Goal: Contribute content: Contribute content

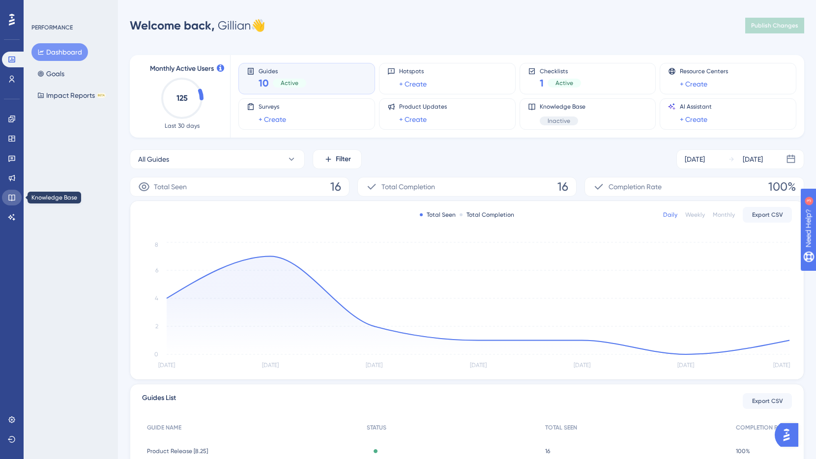
click at [14, 196] on icon at bounding box center [11, 198] width 6 height 6
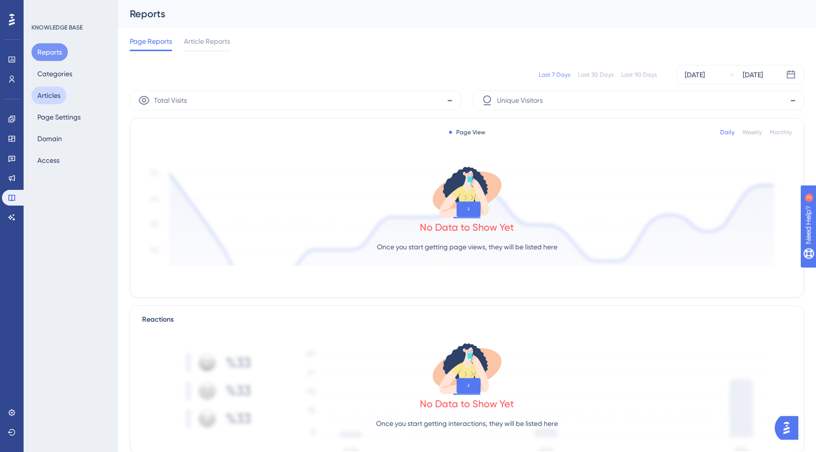
click at [57, 97] on button "Articles" at bounding box center [48, 96] width 35 height 18
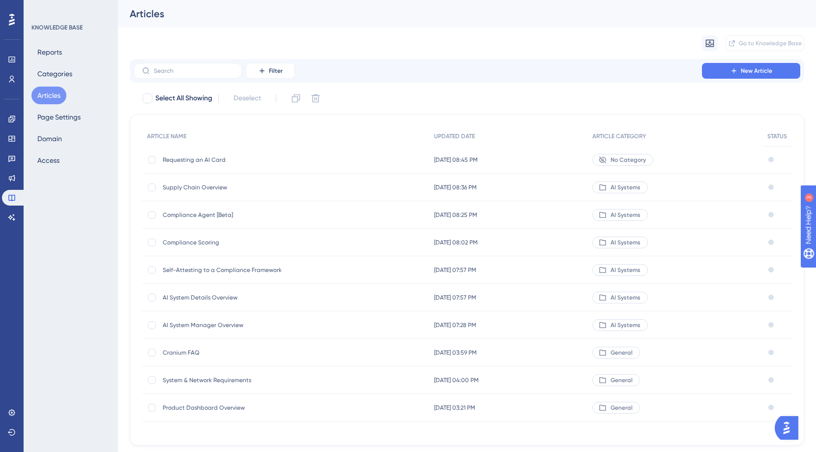
click at [182, 160] on span "Requesting an AI Card" at bounding box center [241, 160] width 157 height 8
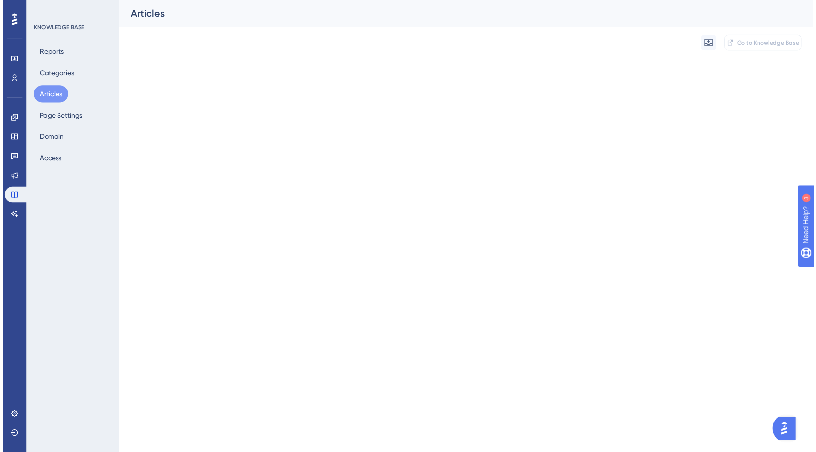
scroll to position [443, 0]
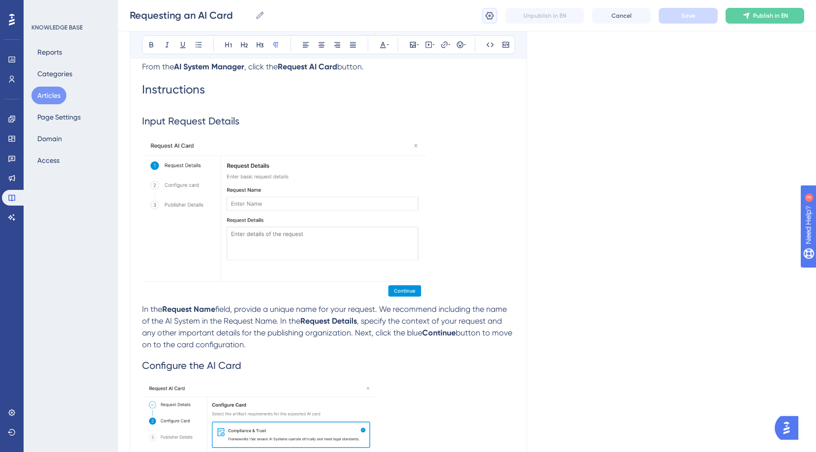
click at [489, 12] on icon at bounding box center [490, 15] width 8 height 8
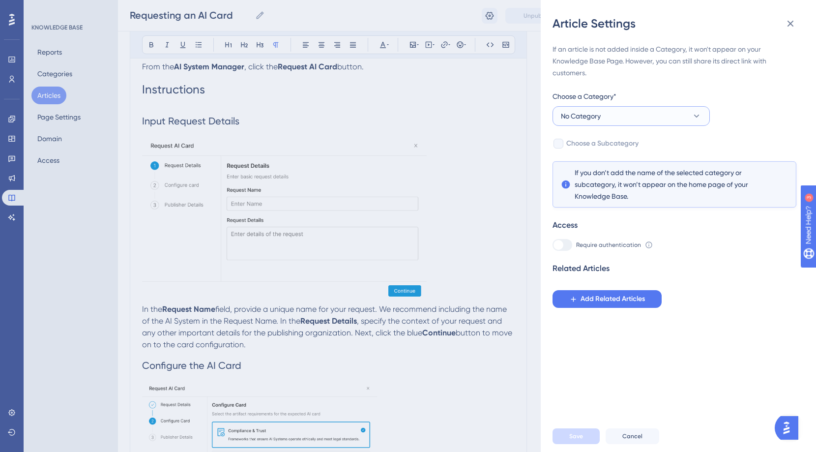
click at [606, 119] on button "No Category" at bounding box center [631, 116] width 157 height 20
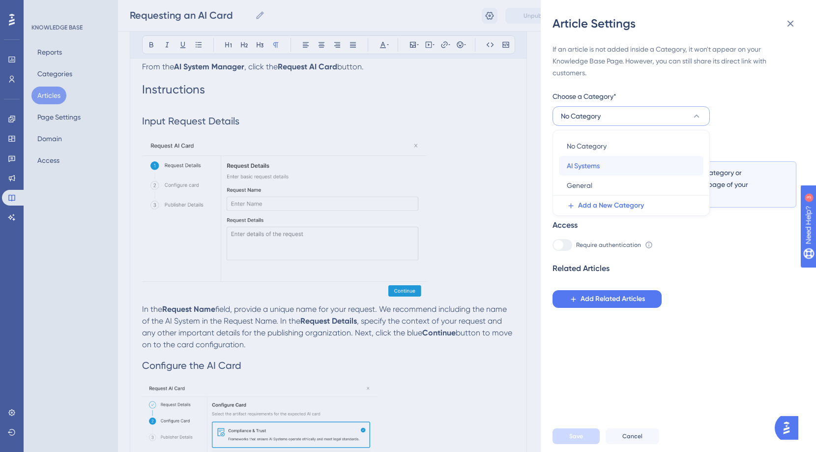
click at [601, 163] on div "AI Systems AI Systems" at bounding box center [631, 166] width 129 height 20
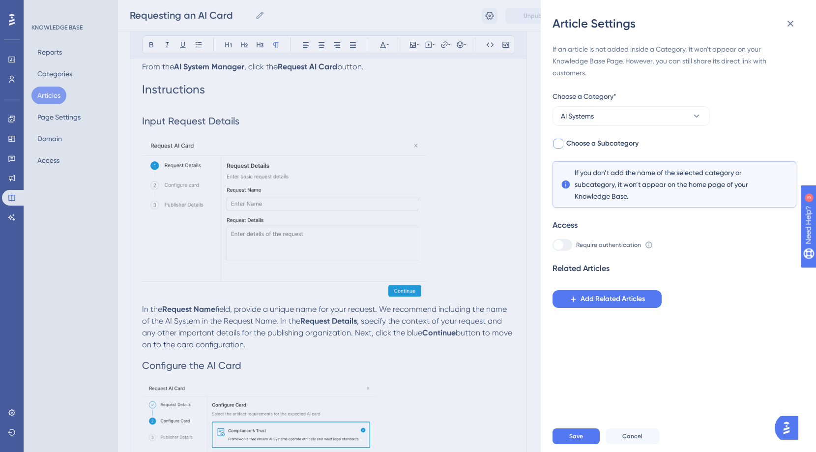
click at [559, 141] on div at bounding box center [559, 144] width 10 height 10
checkbox input "true"
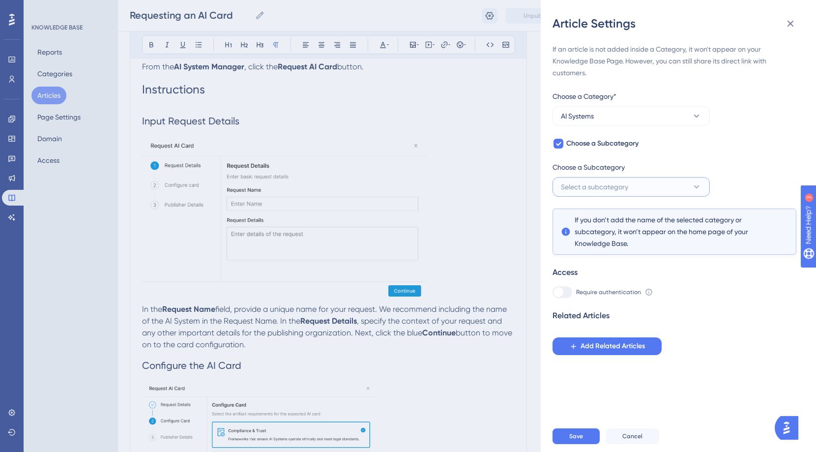
click at [574, 187] on span "Select a subcategory" at bounding box center [594, 187] width 67 height 12
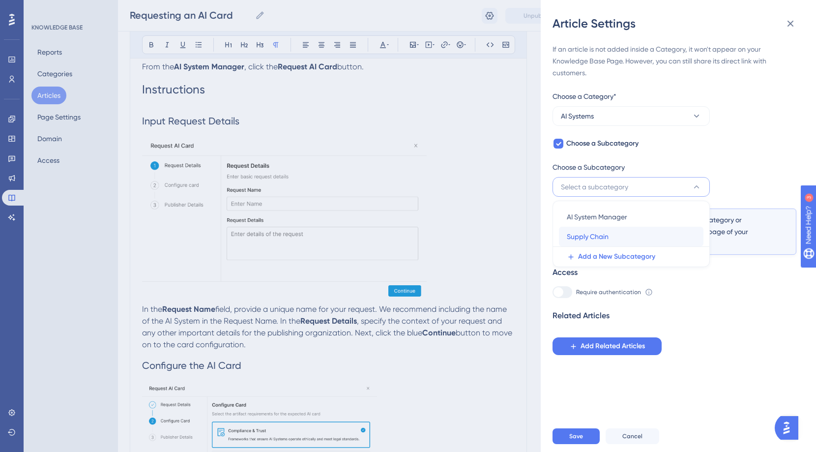
click at [588, 233] on span "Supply Chain" at bounding box center [588, 237] width 42 height 12
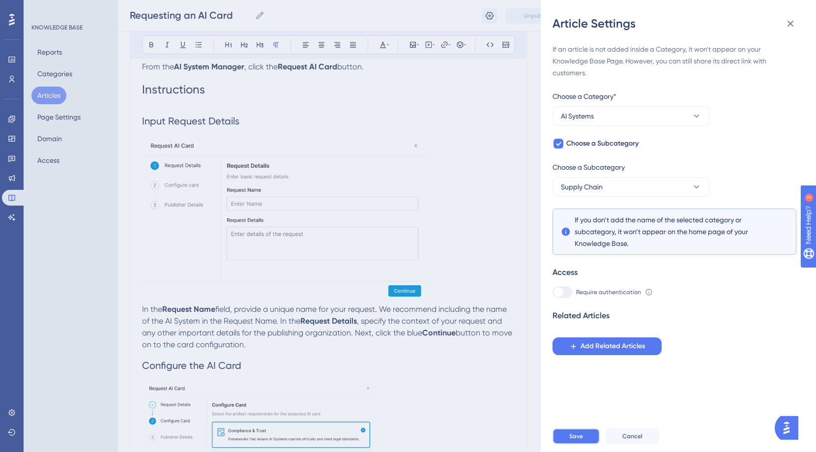
click at [582, 440] on span "Save" at bounding box center [577, 436] width 14 height 8
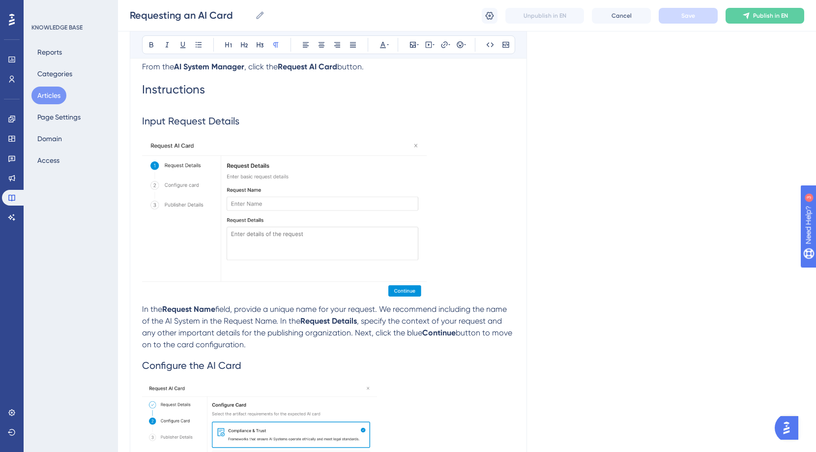
click at [50, 95] on button "Articles" at bounding box center [48, 96] width 35 height 18
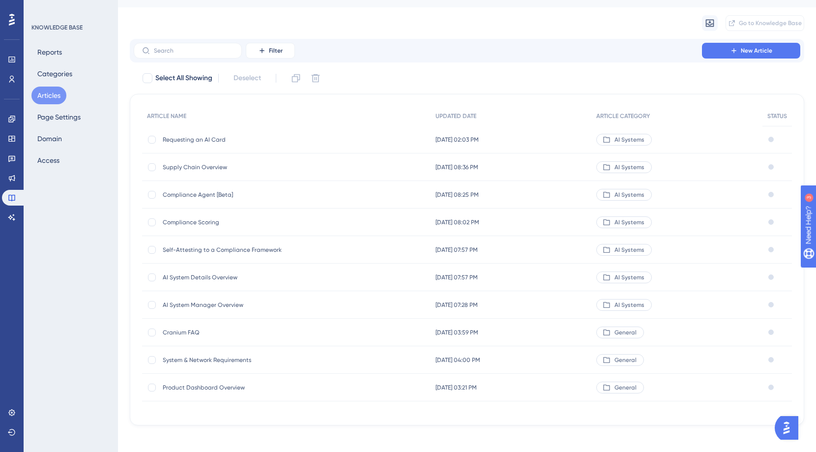
scroll to position [19, 0]
click at [706, 50] on button "New Article" at bounding box center [751, 52] width 98 height 16
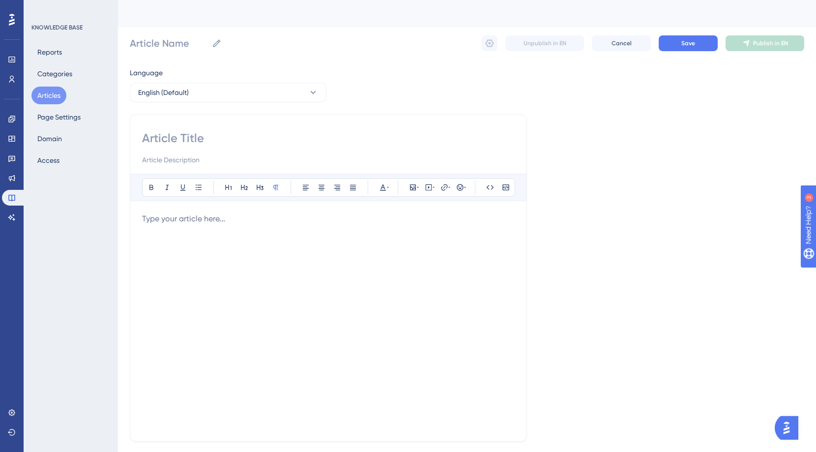
click at [207, 139] on input at bounding box center [328, 138] width 373 height 16
type input "Responding to an AI C"
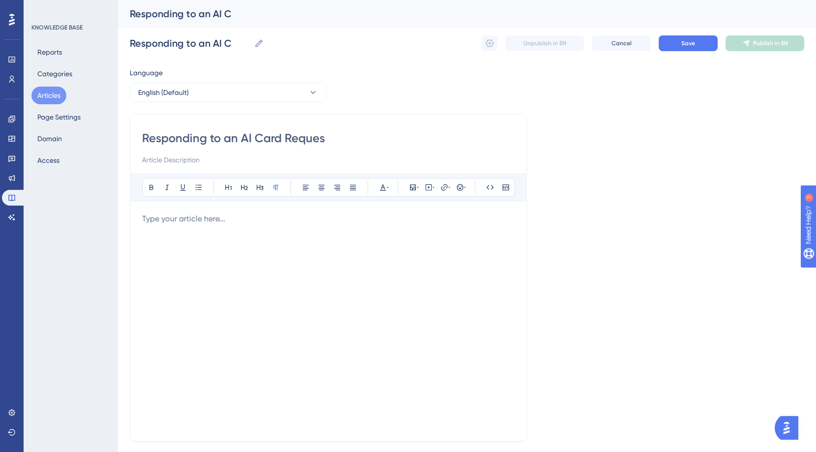
type input "Responding to an AI Card Request"
click at [332, 228] on div at bounding box center [328, 321] width 373 height 216
click at [414, 188] on icon at bounding box center [413, 187] width 8 height 8
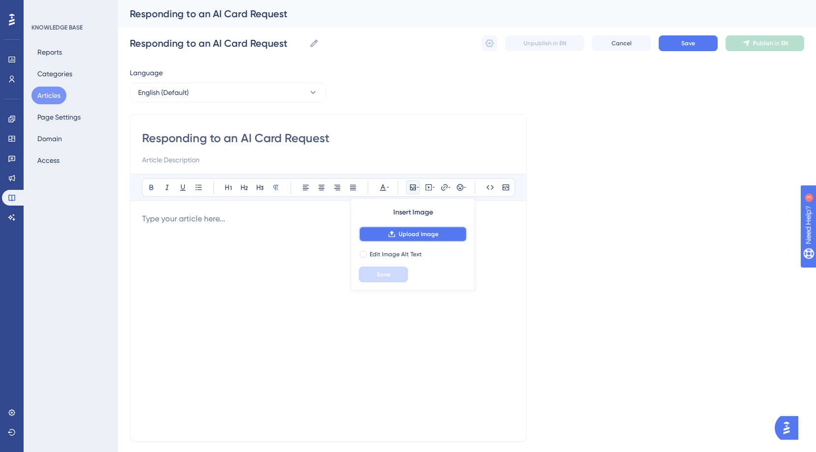
click at [410, 237] on span "Upload Image" at bounding box center [419, 234] width 40 height 8
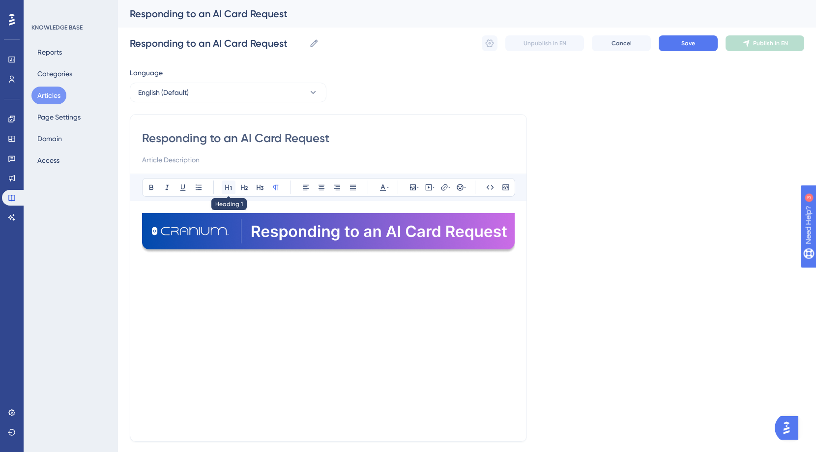
click at [234, 189] on button at bounding box center [229, 188] width 14 height 14
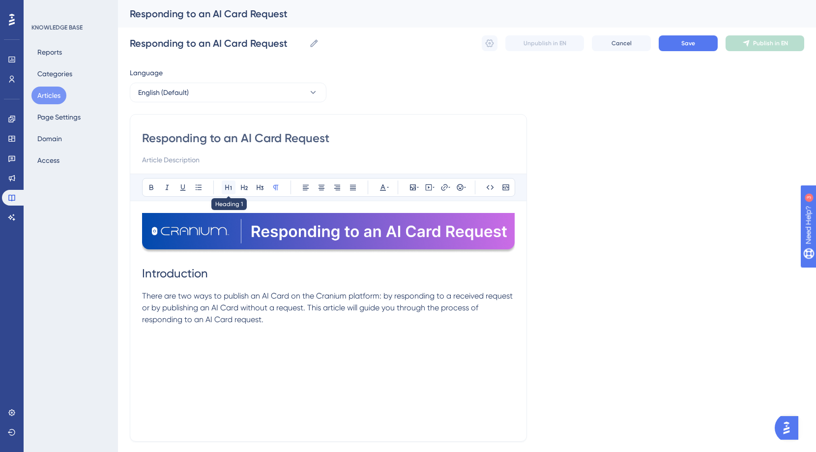
click at [227, 187] on icon at bounding box center [229, 187] width 8 height 8
click at [143, 344] on span "Navigate to the AI System Manager" at bounding box center [237, 342] width 191 height 14
click at [357, 345] on h1 "1. Navigate to the AI System Manager" at bounding box center [328, 342] width 373 height 33
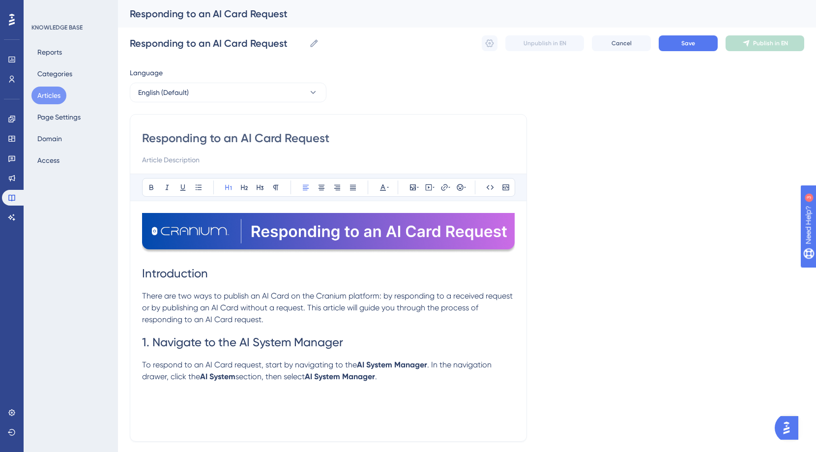
click at [161, 399] on div "Introduction There are two ways to publish an AI Card on the Cranium platform: …" at bounding box center [328, 321] width 373 height 216
click at [229, 191] on icon at bounding box center [229, 187] width 8 height 8
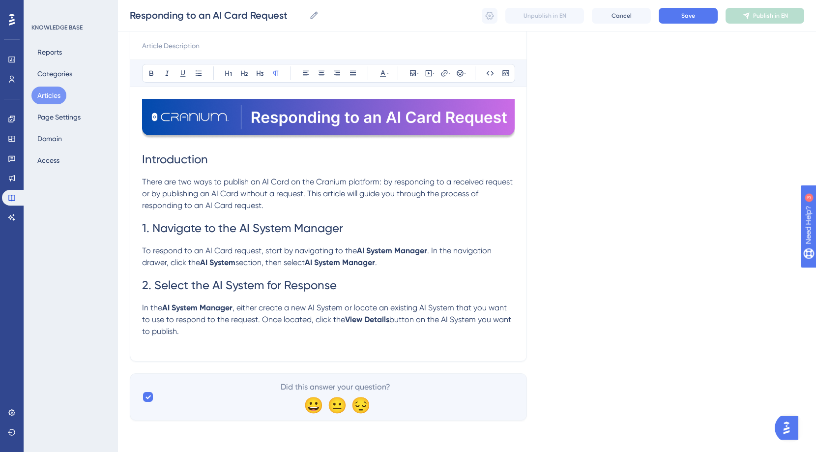
scroll to position [98, 0]
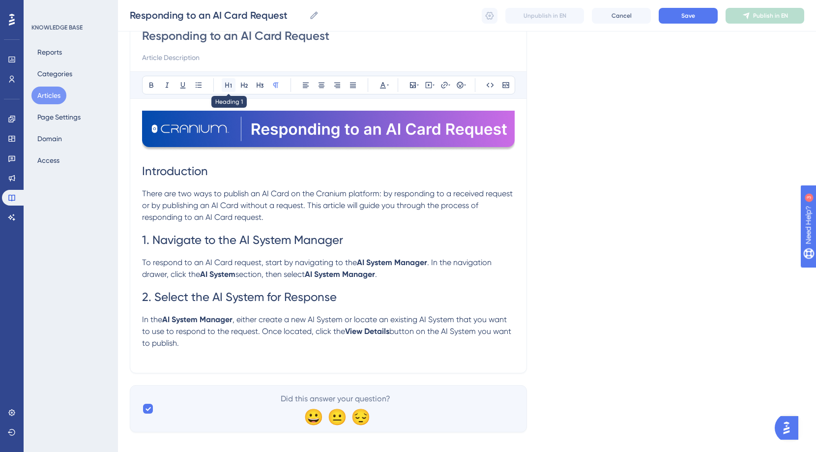
click at [223, 83] on button at bounding box center [229, 85] width 14 height 14
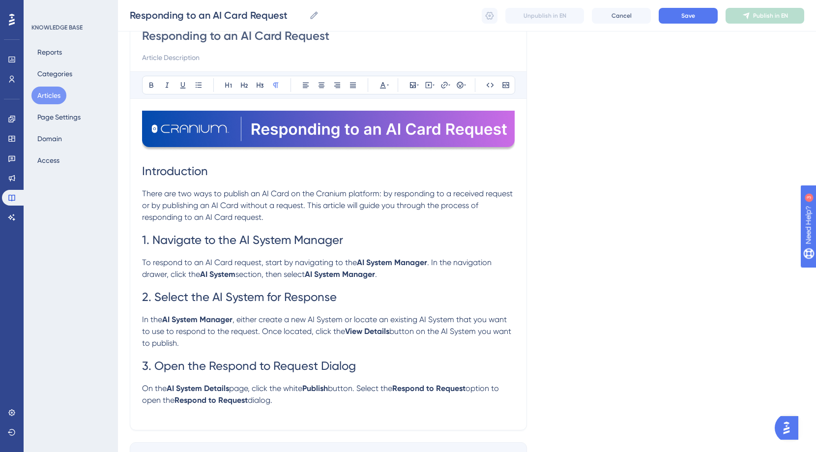
click at [359, 366] on h1 "3. Open the Respond to Request Dialog" at bounding box center [328, 365] width 373 height 33
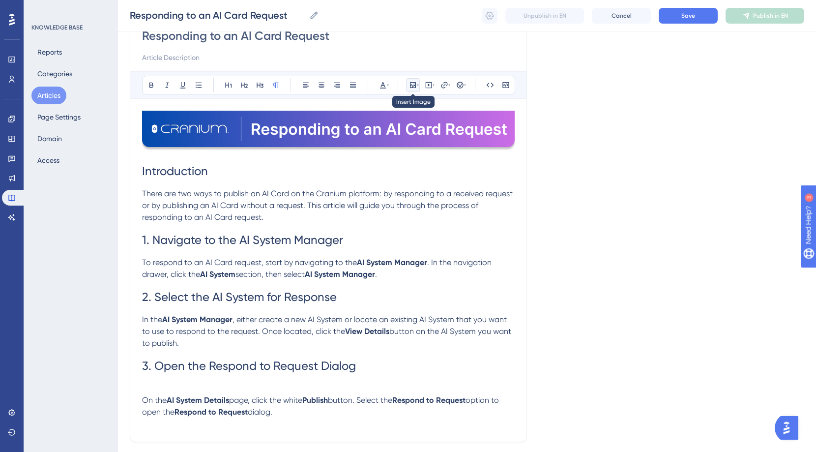
click at [415, 86] on icon at bounding box center [413, 85] width 8 height 8
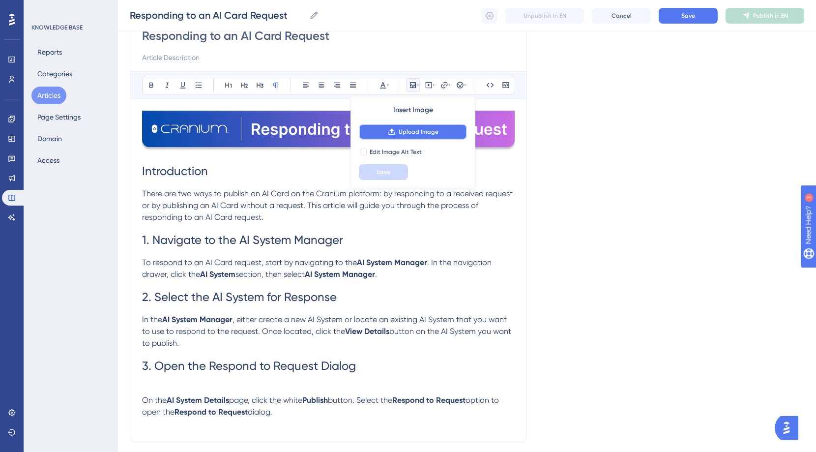
click at [423, 133] on span "Upload Image" at bounding box center [419, 132] width 40 height 8
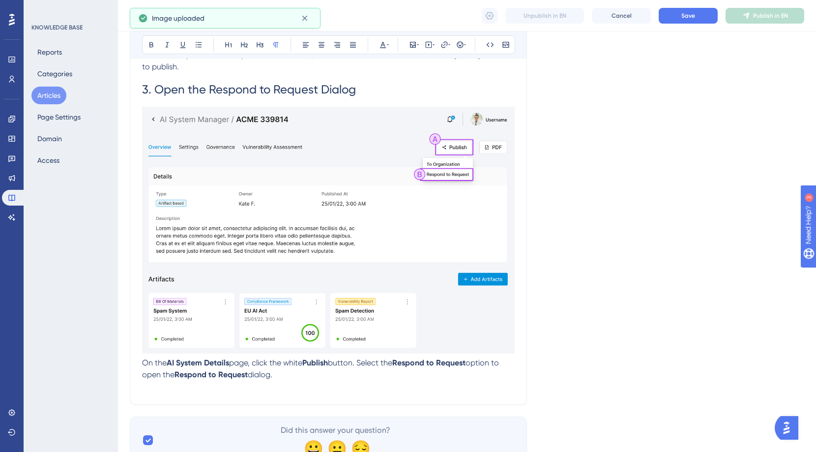
scroll to position [377, 0]
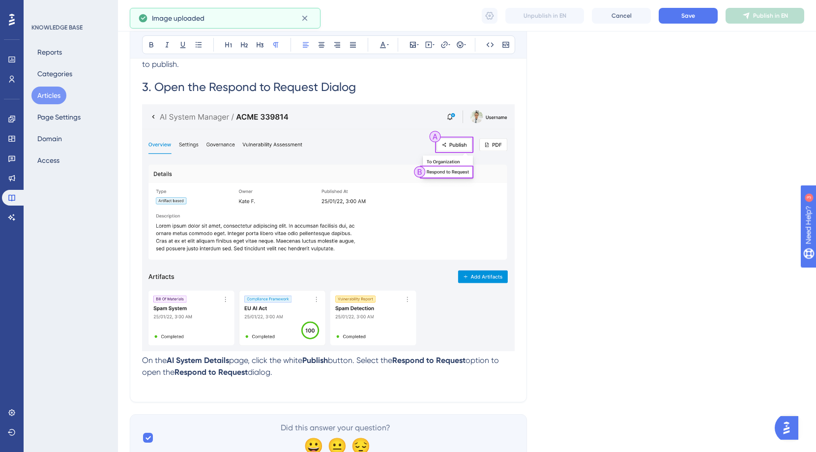
click at [287, 374] on p "On the AI System Details page, click the white Publish button. Select the Respo…" at bounding box center [328, 367] width 373 height 24
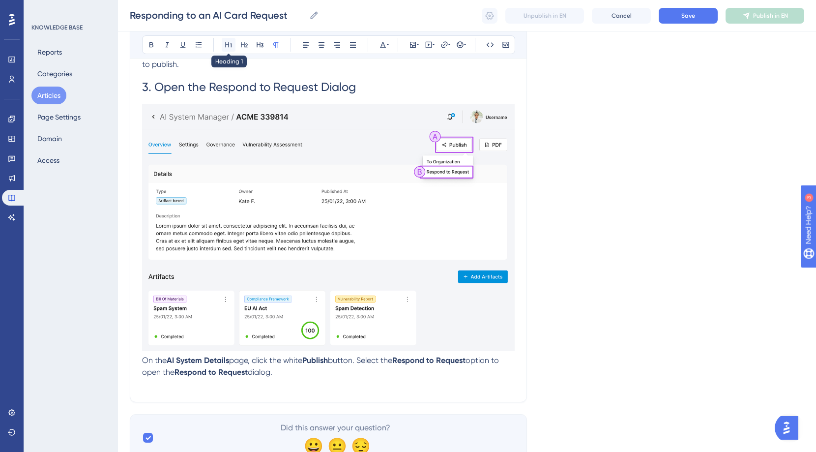
click at [232, 43] on icon at bounding box center [229, 45] width 8 height 8
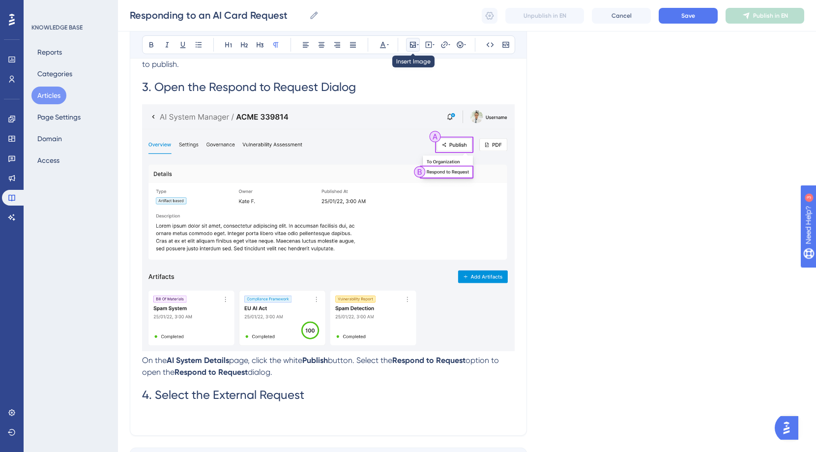
click at [413, 40] on button at bounding box center [413, 45] width 14 height 14
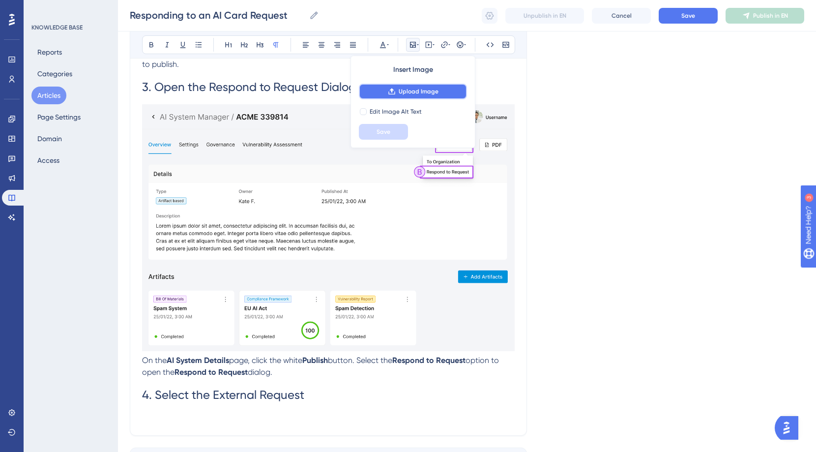
click at [422, 93] on span "Upload Image" at bounding box center [419, 92] width 40 height 8
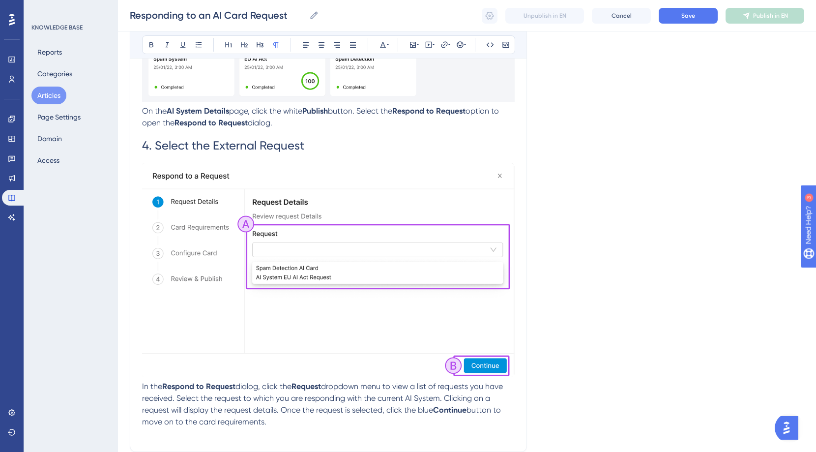
scroll to position [704, 0]
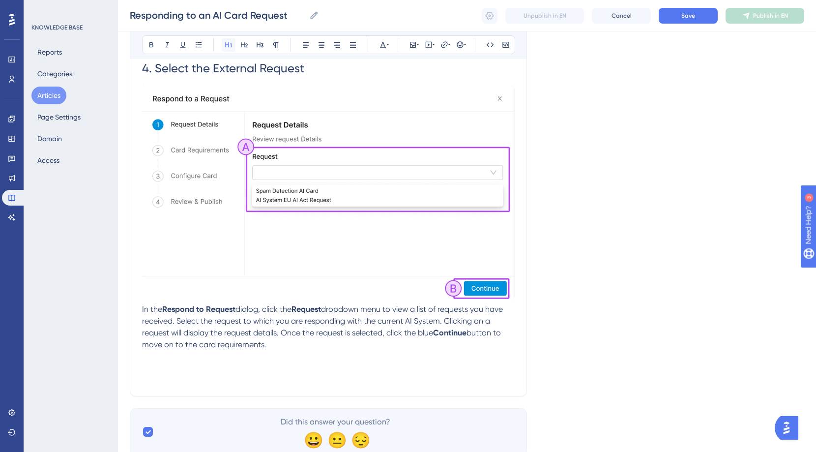
click at [225, 44] on icon at bounding box center [229, 45] width 8 height 8
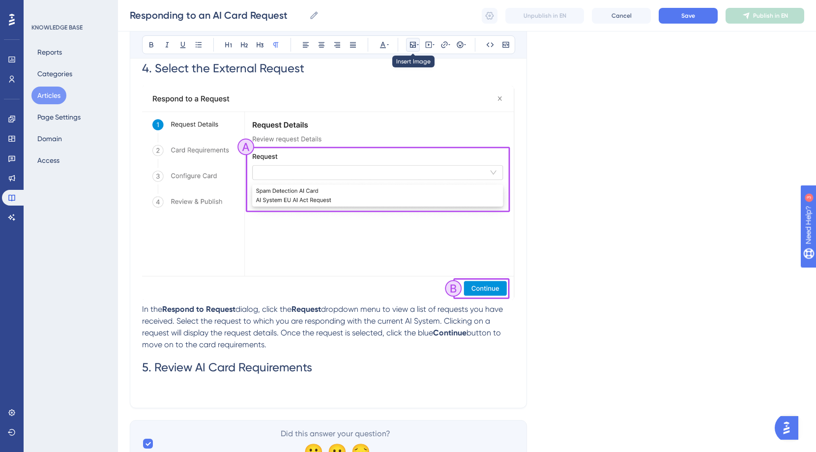
click at [416, 45] on icon at bounding box center [413, 45] width 8 height 8
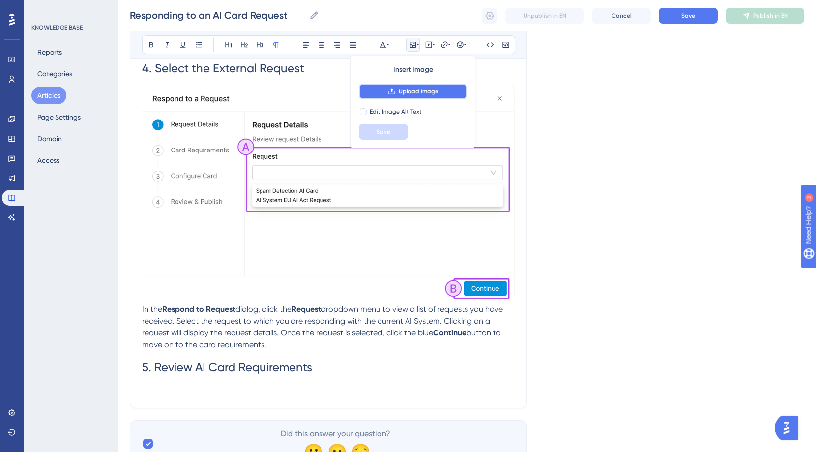
click at [390, 88] on icon at bounding box center [392, 92] width 8 height 8
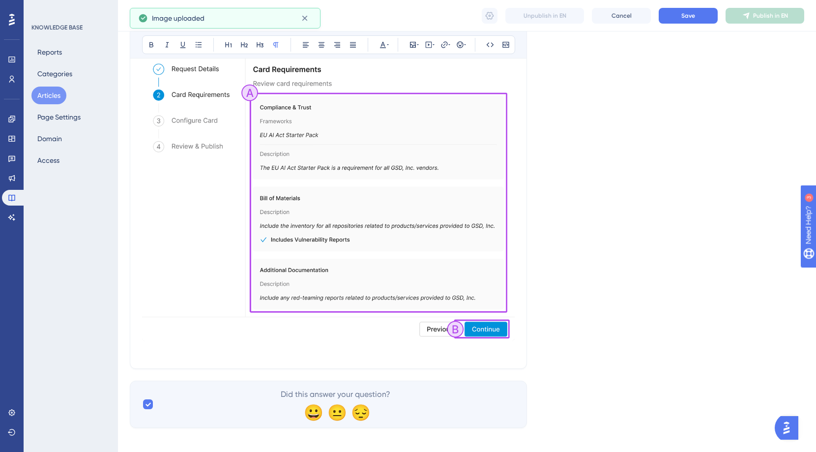
scroll to position [1061, 0]
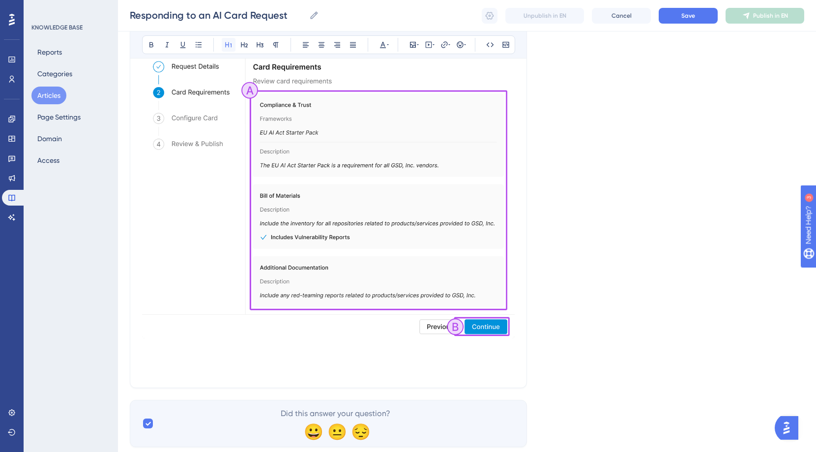
click at [232, 45] on icon at bounding box center [229, 45] width 8 height 8
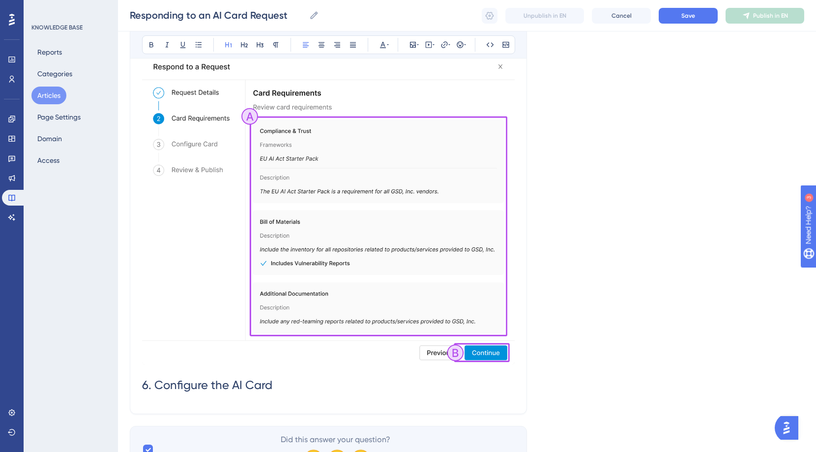
scroll to position [1068, 0]
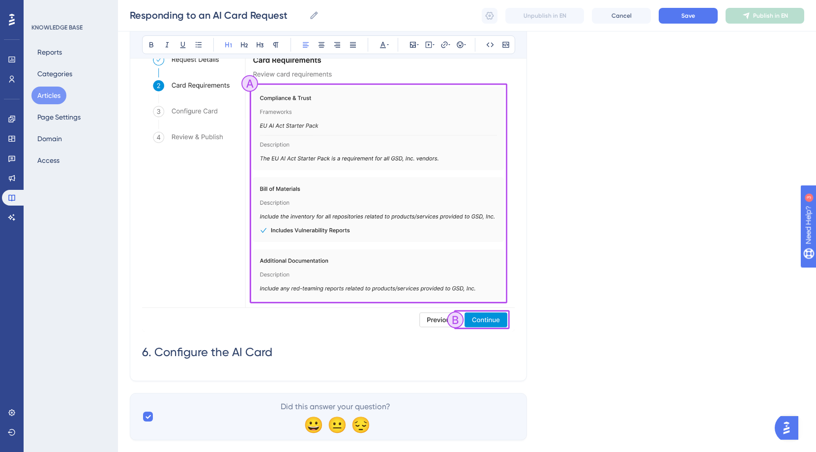
click at [249, 368] on h1 "6. Configure the AI Card" at bounding box center [328, 351] width 373 height 33
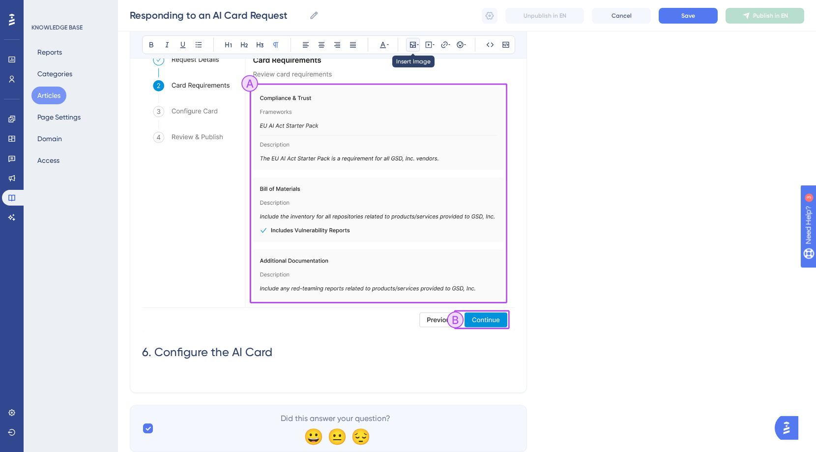
click at [417, 44] on icon at bounding box center [418, 45] width 2 height 8
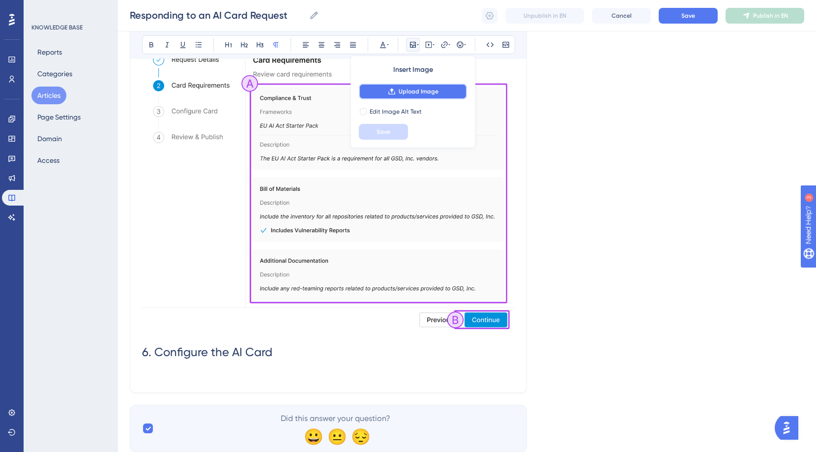
click at [418, 92] on span "Upload Image" at bounding box center [419, 92] width 40 height 8
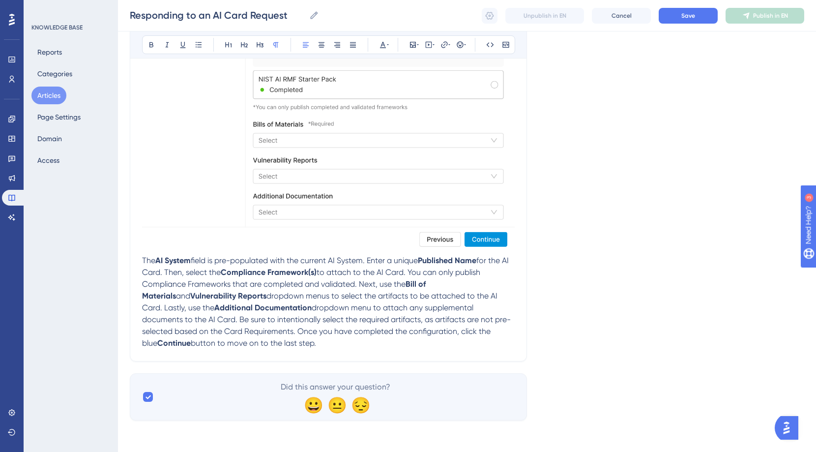
scroll to position [1559, 0]
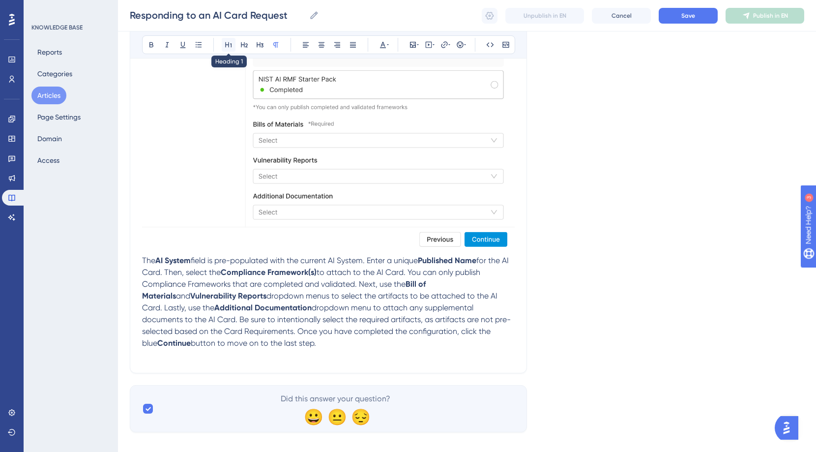
click at [231, 44] on icon at bounding box center [229, 45] width 8 height 8
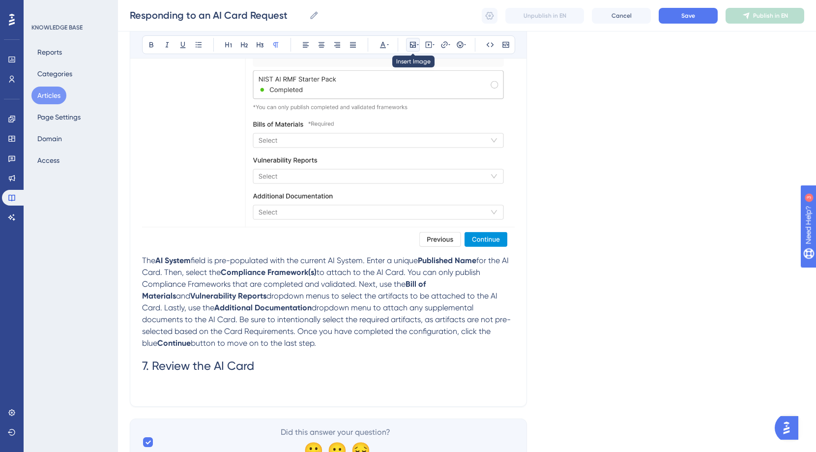
click at [415, 45] on icon at bounding box center [413, 45] width 6 height 6
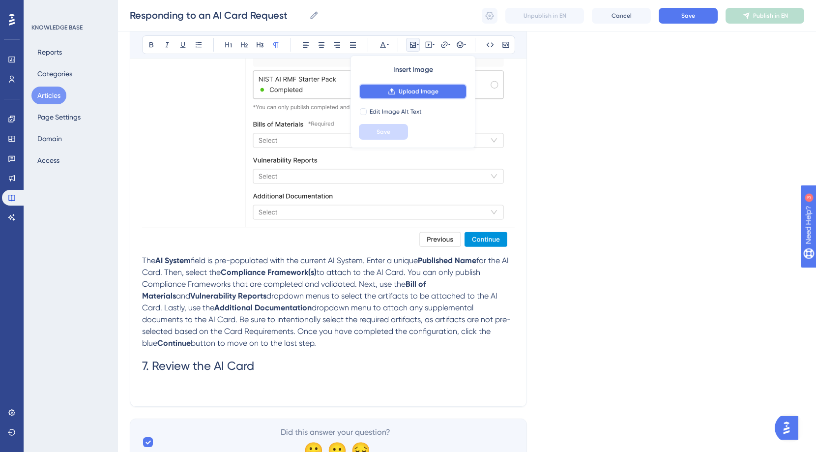
click at [421, 89] on span "Upload Image" at bounding box center [419, 92] width 40 height 8
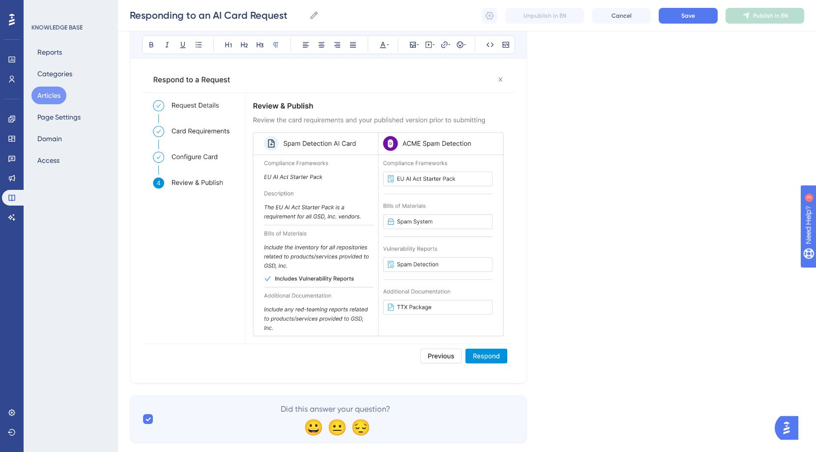
scroll to position [1897, 0]
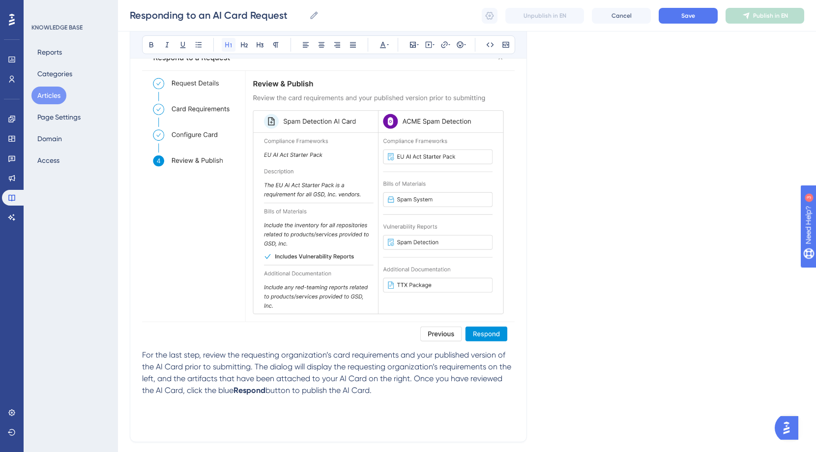
click at [223, 42] on button at bounding box center [229, 45] width 14 height 14
click at [415, 45] on icon at bounding box center [413, 45] width 8 height 8
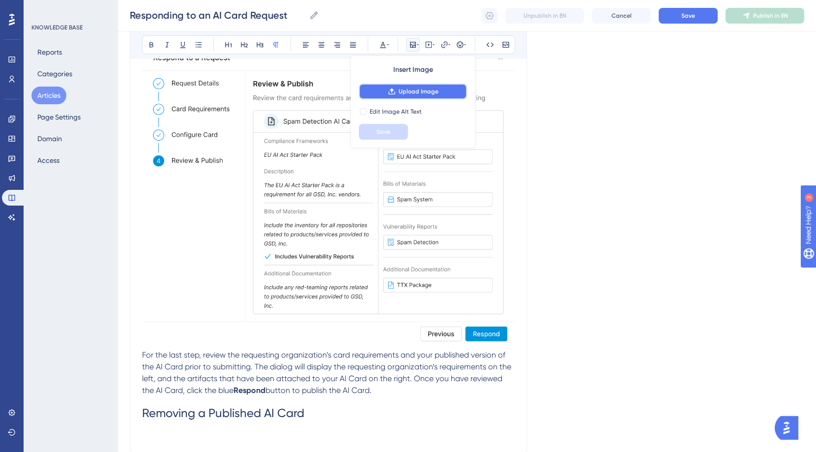
click at [414, 90] on span "Upload Image" at bounding box center [419, 92] width 40 height 8
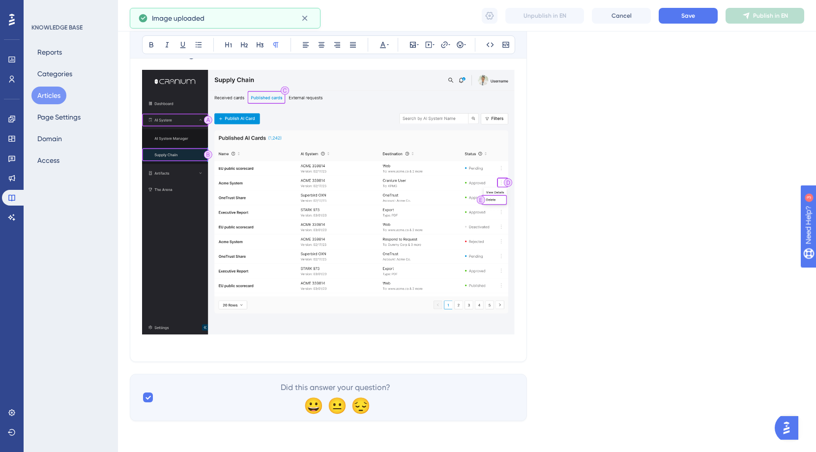
scroll to position [2258, 0]
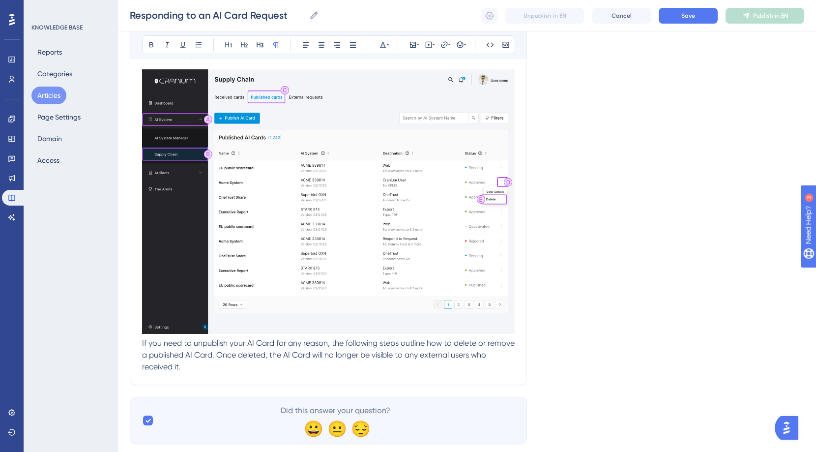
click at [339, 343] on span "If you need to unpublish your AI Card for any reason, the following steps outli…" at bounding box center [329, 354] width 375 height 33
click at [363, 343] on span "If you need to unpublish your AI Card for any reason, following steps outline h…" at bounding box center [328, 354] width 372 height 33
click at [397, 343] on span "If you need to unpublish your AI Card for any reason, follow the steps outline …" at bounding box center [328, 354] width 372 height 33
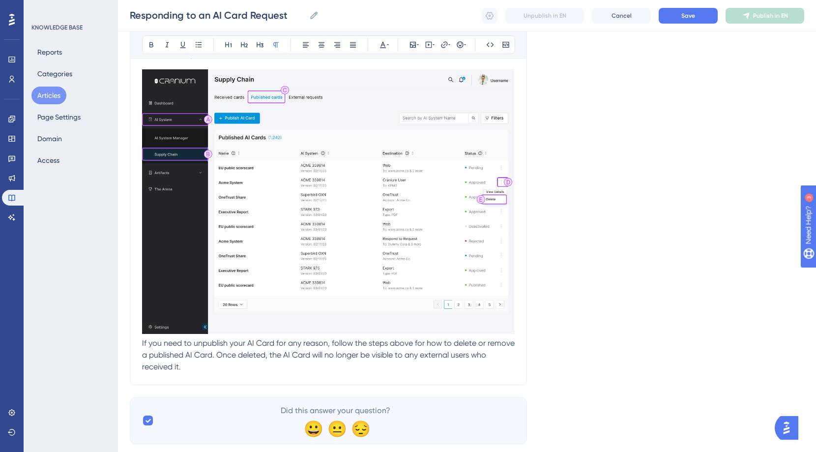
click at [202, 368] on p "If you need to unpublish your AI Card for any reason, follow the steps above fo…" at bounding box center [328, 354] width 373 height 35
click at [207, 345] on span "If you need to unpublish your AI Card for any reason, follow the steps above fo…" at bounding box center [329, 354] width 375 height 33
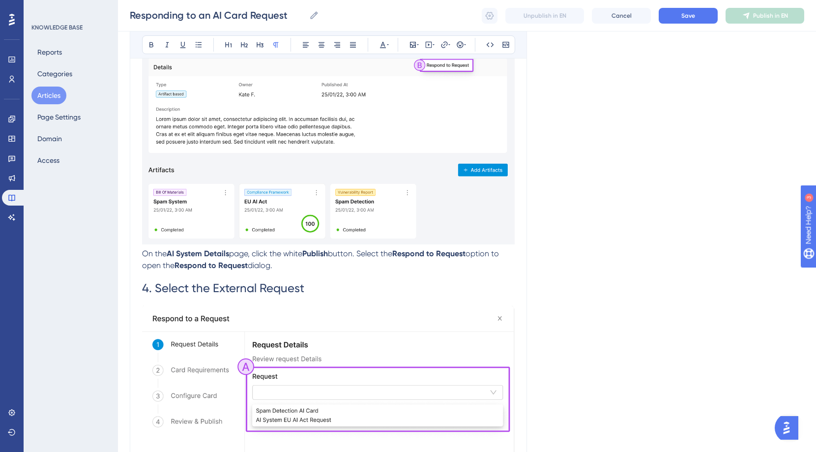
scroll to position [0, 0]
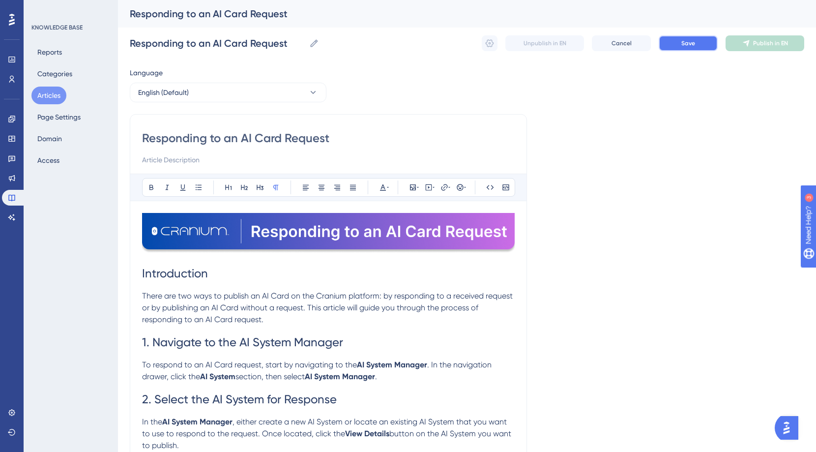
click at [684, 42] on span "Save" at bounding box center [689, 43] width 14 height 8
click at [48, 96] on button "Articles" at bounding box center [48, 96] width 35 height 18
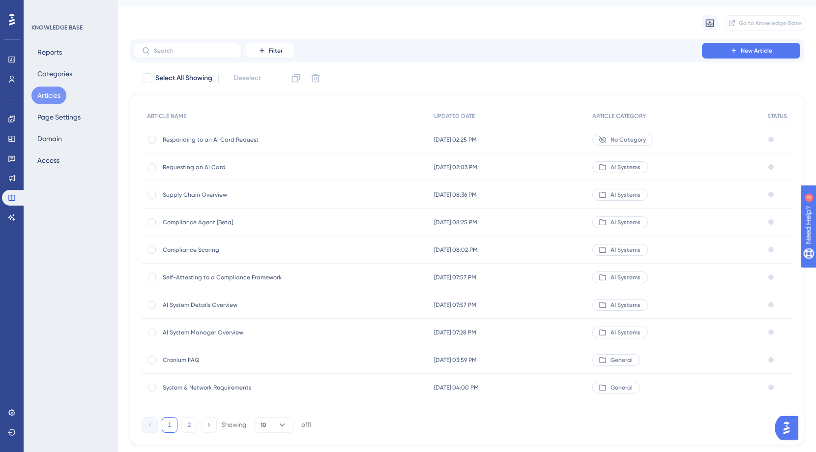
scroll to position [21, 0]
